Goal: Task Accomplishment & Management: Manage account settings

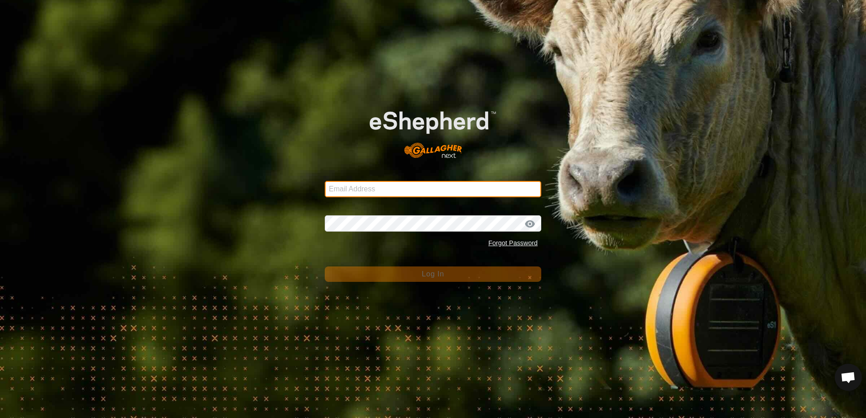
click at [364, 185] on input "Email Address" at bounding box center [433, 189] width 216 height 16
type input "[EMAIL_ADDRESS][DOMAIN_NAME]"
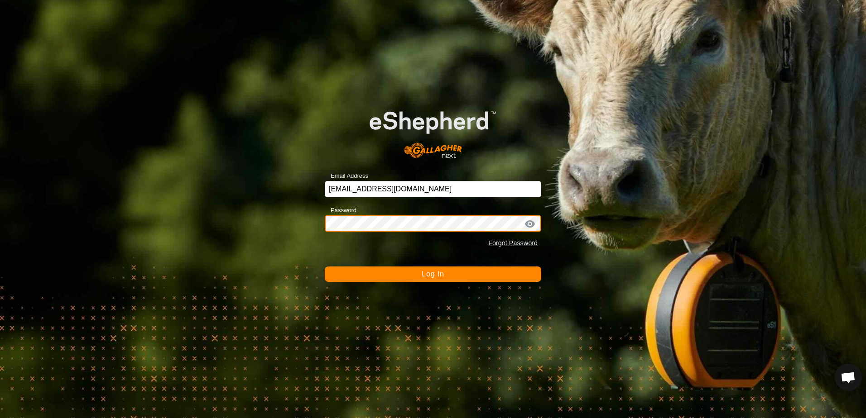
click at [325, 267] on button "Log In" at bounding box center [433, 274] width 216 height 15
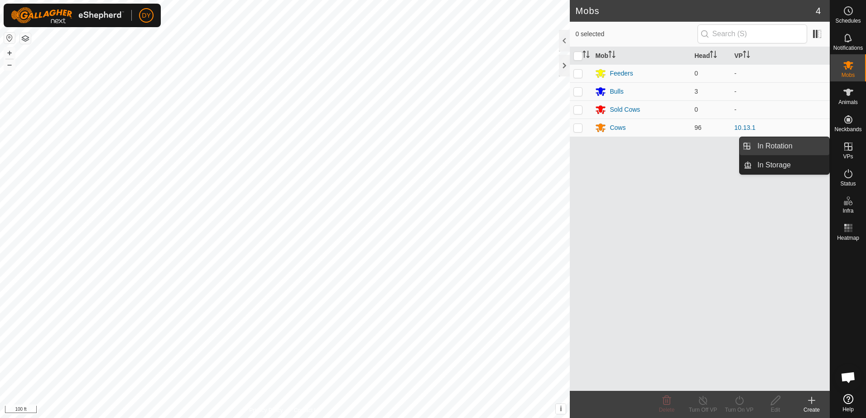
drag, startPoint x: 827, startPoint y: 151, endPoint x: 818, endPoint y: 151, distance: 9.1
click at [818, 151] on link "In Rotation" at bounding box center [790, 146] width 77 height 18
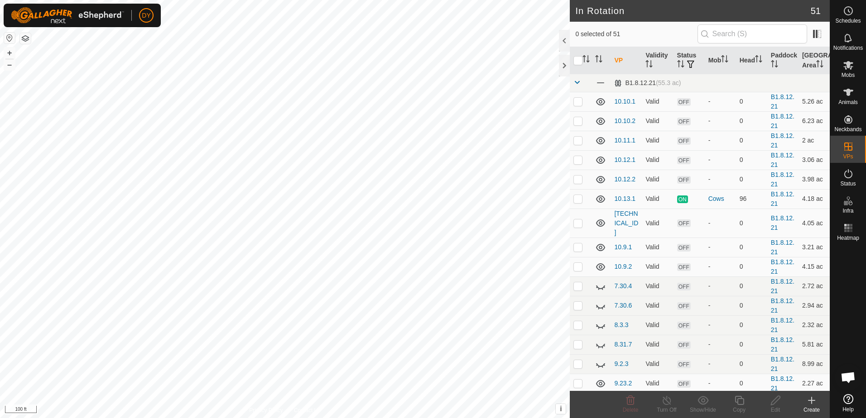
click at [813, 403] on icon at bounding box center [811, 400] width 11 height 11
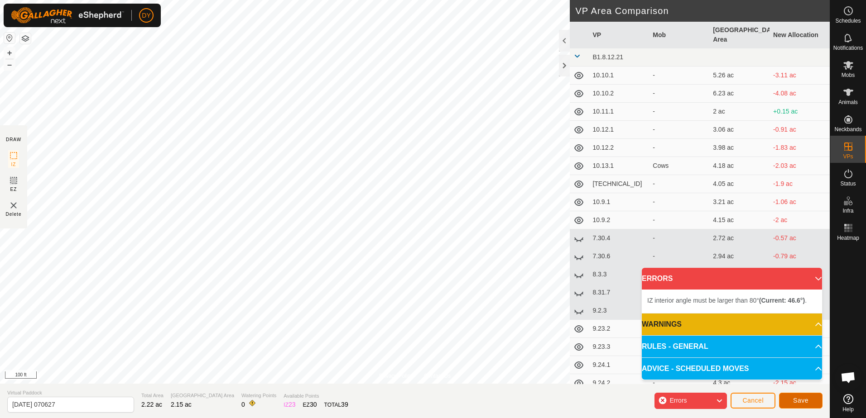
click at [812, 403] on button "Save" at bounding box center [800, 401] width 43 height 16
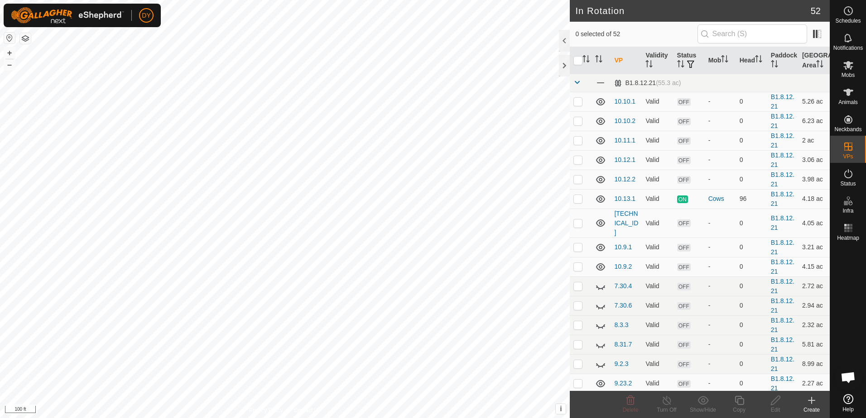
checkbox input "true"
click at [739, 401] on icon at bounding box center [739, 400] width 11 height 11
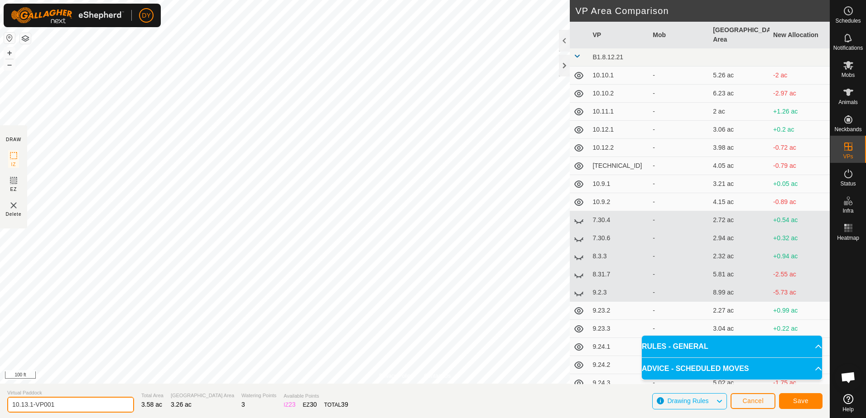
drag, startPoint x: 70, startPoint y: 403, endPoint x: 24, endPoint y: 400, distance: 45.4
click at [24, 400] on input "10.13.1-VP001" at bounding box center [70, 405] width 127 height 16
type input "10.14.1"
click at [807, 403] on span "Save" at bounding box center [800, 401] width 15 height 7
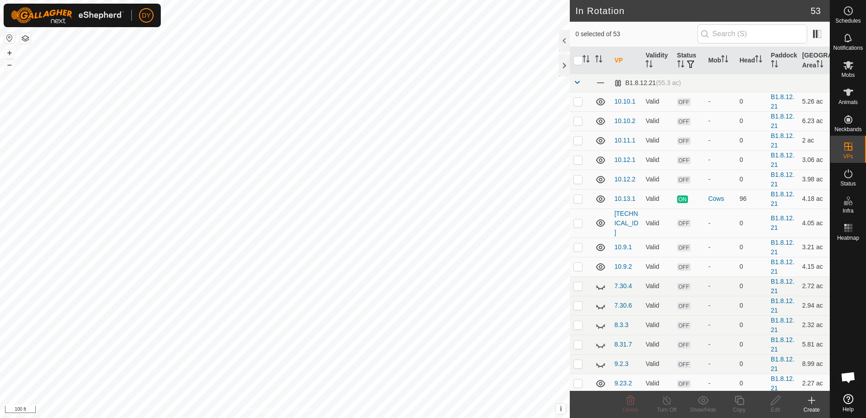
checkbox input "true"
checkbox input "false"
click at [738, 400] on icon at bounding box center [739, 400] width 11 height 11
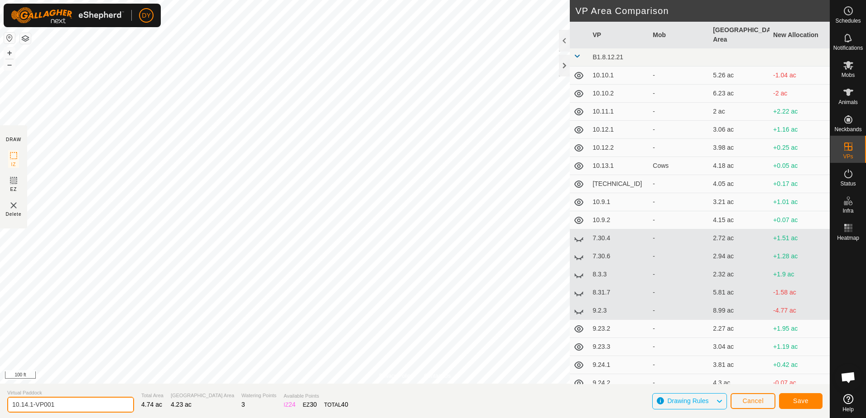
drag, startPoint x: 61, startPoint y: 405, endPoint x: 32, endPoint y: 402, distance: 28.8
click at [32, 402] on input "10.14.1-VP001" at bounding box center [70, 405] width 127 height 16
type input "10.14.2"
click at [806, 402] on span "Save" at bounding box center [800, 401] width 15 height 7
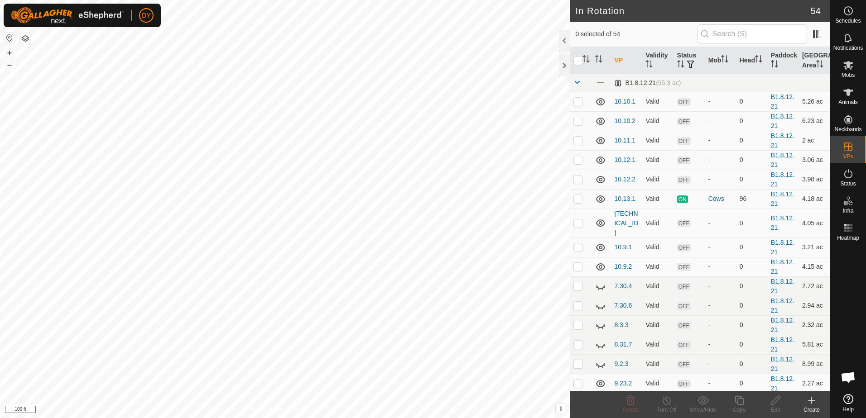
checkbox input "true"
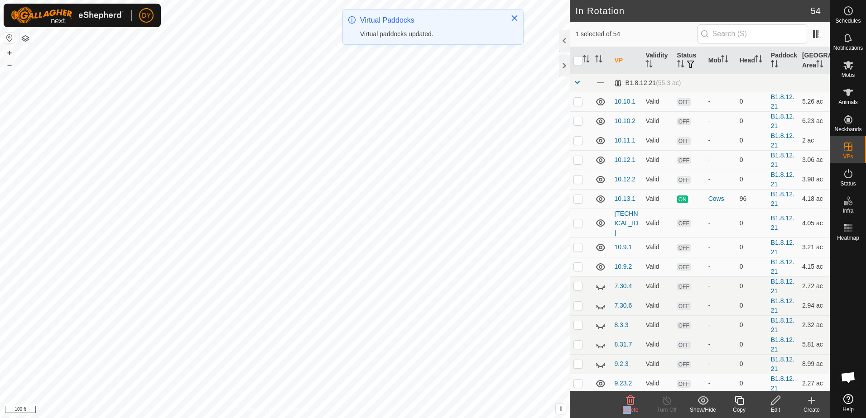
click at [632, 407] on div "Delete" at bounding box center [630, 404] width 36 height 27
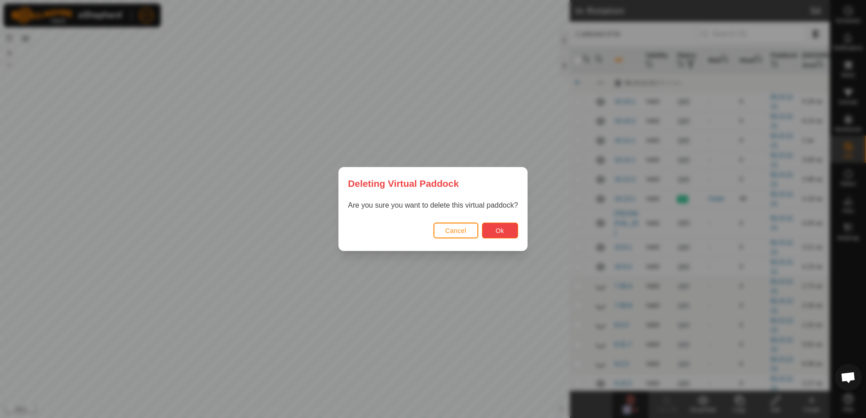
click at [498, 232] on span "Ok" at bounding box center [499, 230] width 9 height 7
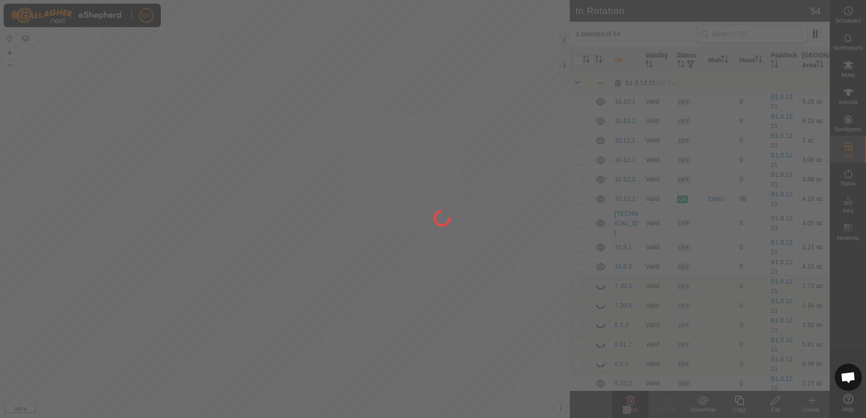
checkbox input "false"
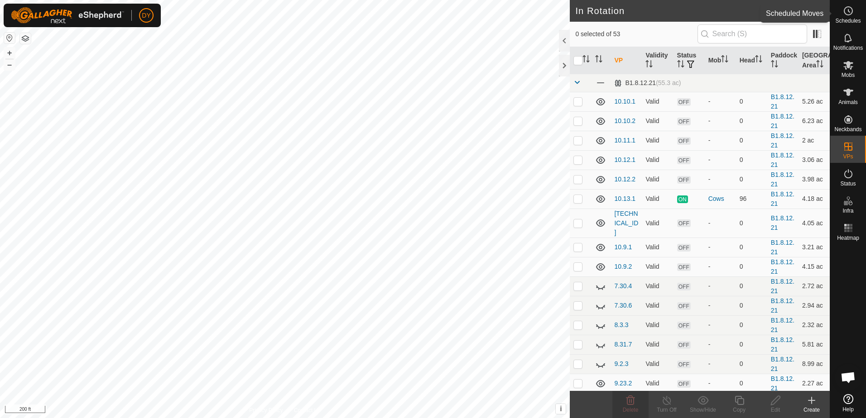
click at [850, 16] on icon at bounding box center [848, 10] width 11 height 11
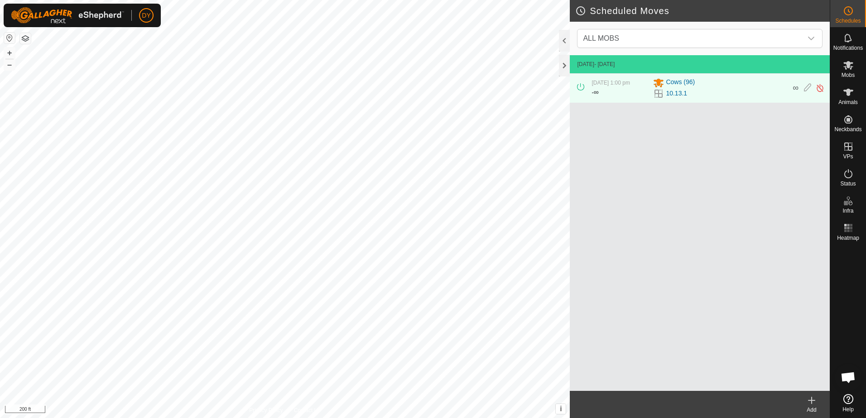
click at [811, 400] on icon at bounding box center [811, 400] width 11 height 11
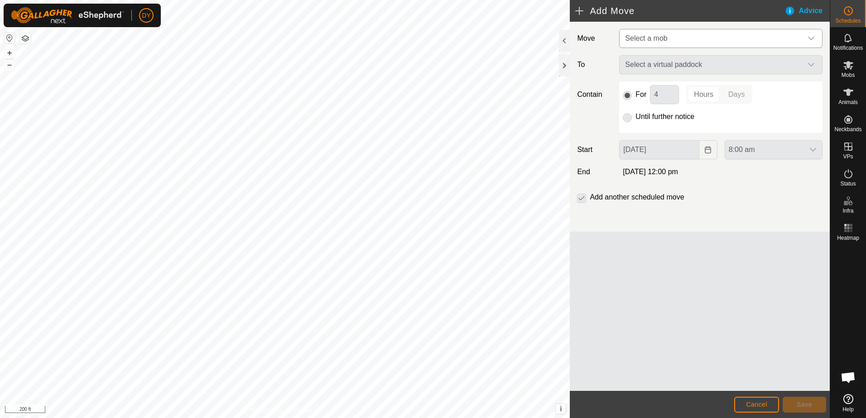
click at [654, 45] on span "Select a mob" at bounding box center [711, 38] width 181 height 18
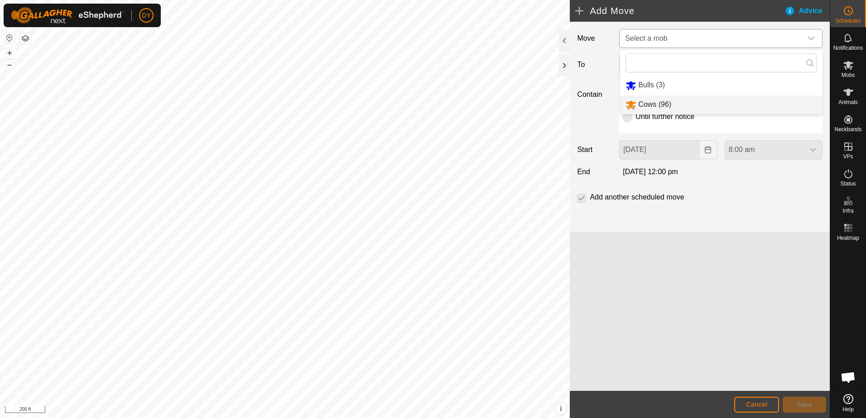
click at [644, 101] on li "Cows (96)" at bounding box center [721, 105] width 202 height 19
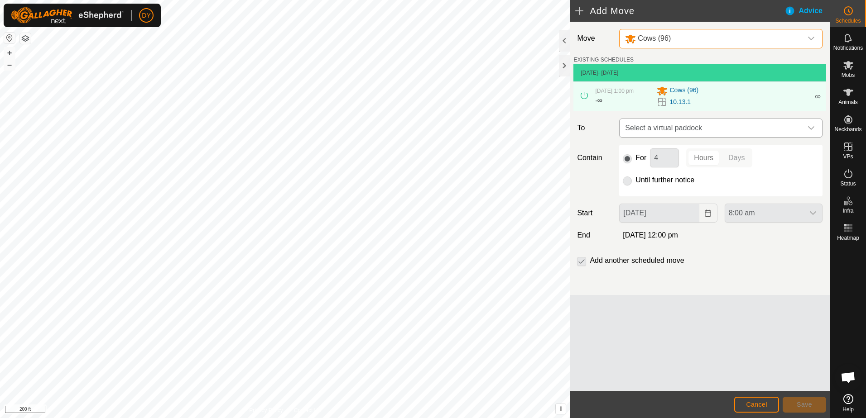
click at [657, 129] on span "Select a virtual paddock" at bounding box center [711, 128] width 181 height 18
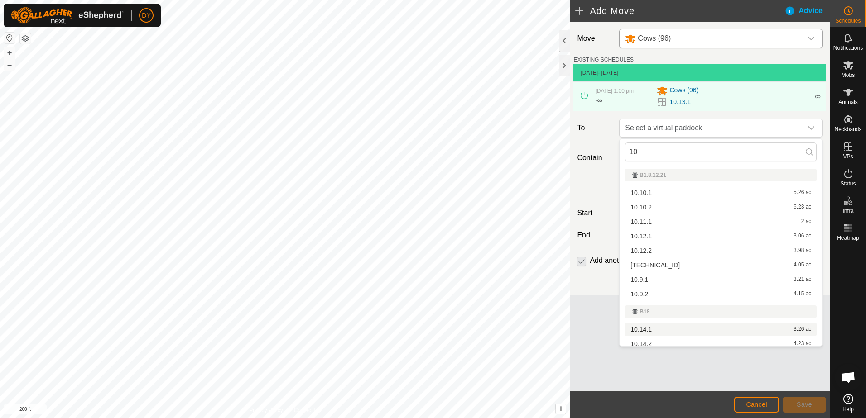
type input "10"
click at [647, 328] on li "10.14.1 3.26 ac" at bounding box center [721, 330] width 192 height 14
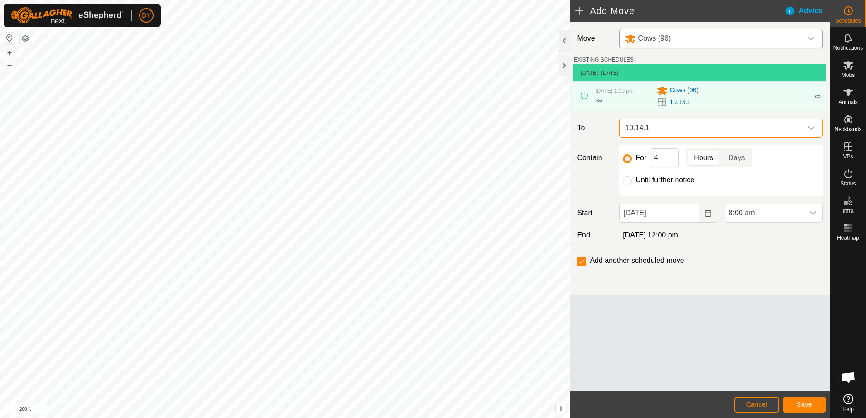
click at [691, 123] on span "10.14.1" at bounding box center [711, 128] width 181 height 18
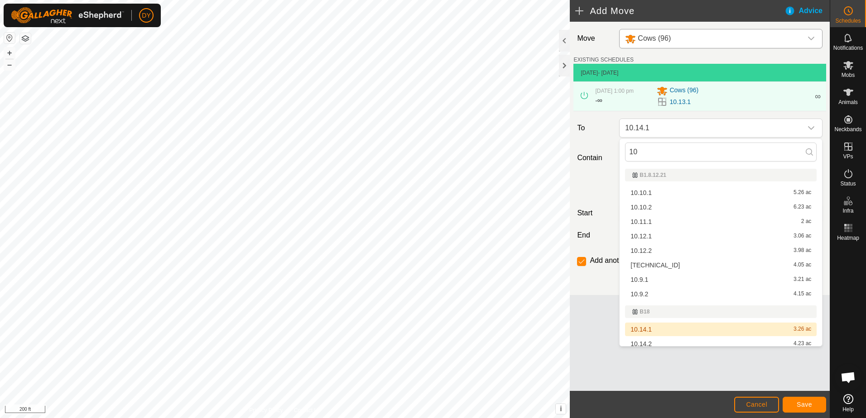
click at [650, 329] on li "10.14.1 3.26 ac" at bounding box center [721, 330] width 192 height 14
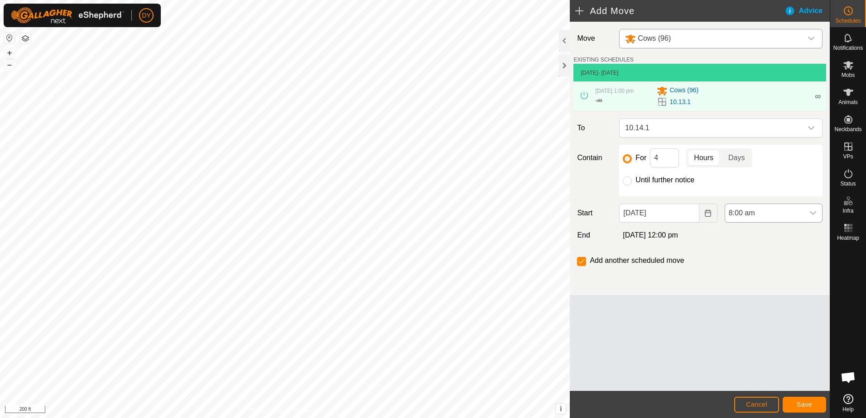
click at [811, 211] on icon "dropdown trigger" at bounding box center [812, 213] width 7 height 7
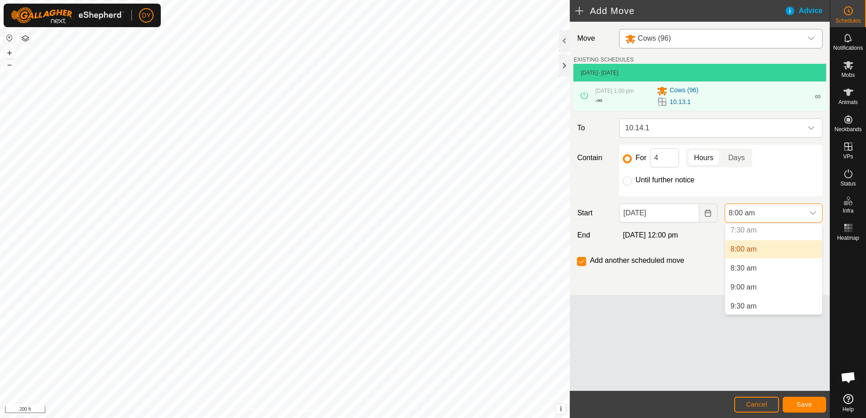
scroll to position [322, 0]
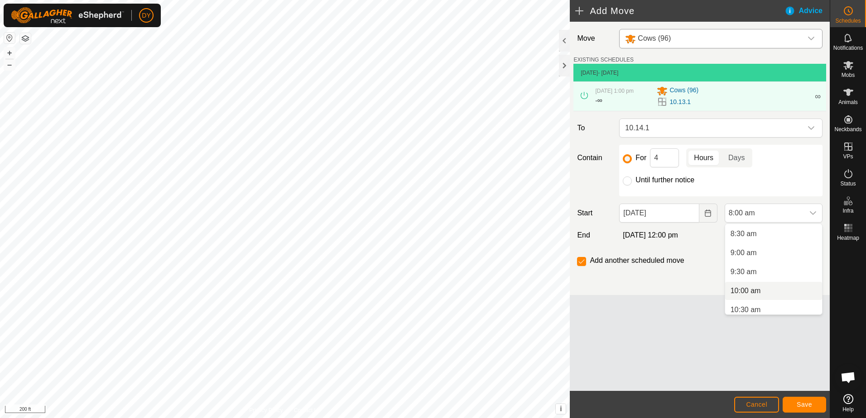
click at [742, 289] on li "10:00 am" at bounding box center [773, 291] width 97 height 18
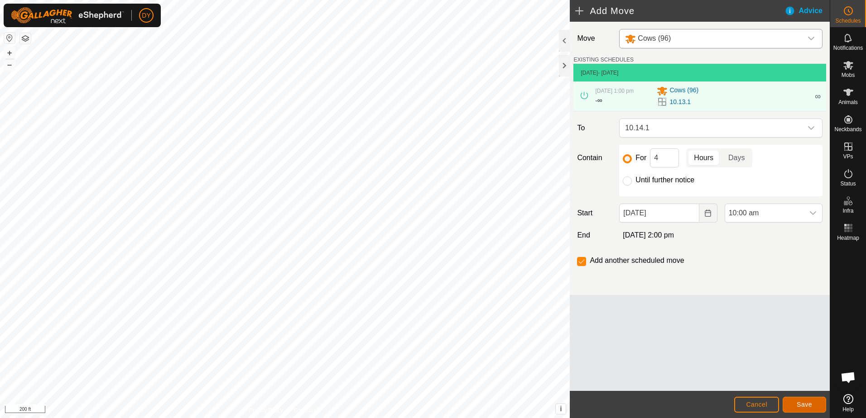
click at [799, 406] on span "Save" at bounding box center [803, 404] width 15 height 7
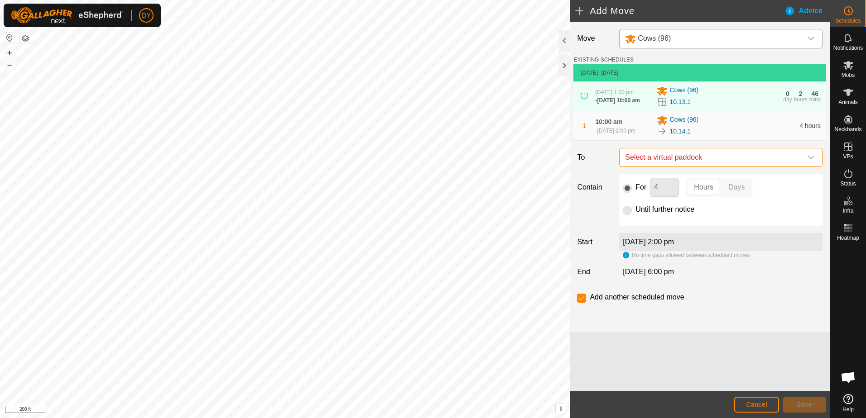
click at [692, 161] on span "Select a virtual paddock" at bounding box center [711, 158] width 181 height 18
type input "10.14.2"
click at [649, 222] on li "10.14.2 4.23 ac" at bounding box center [721, 225] width 192 height 14
click at [629, 211] on input "Until further notice" at bounding box center [627, 210] width 9 height 9
radio input "true"
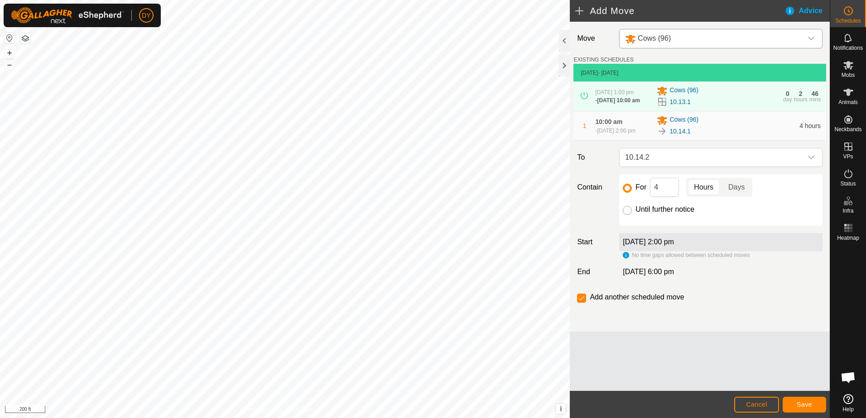
checkbox input "false"
click at [811, 403] on button "Save" at bounding box center [803, 405] width 43 height 16
